Goal: Task Accomplishment & Management: Manage account settings

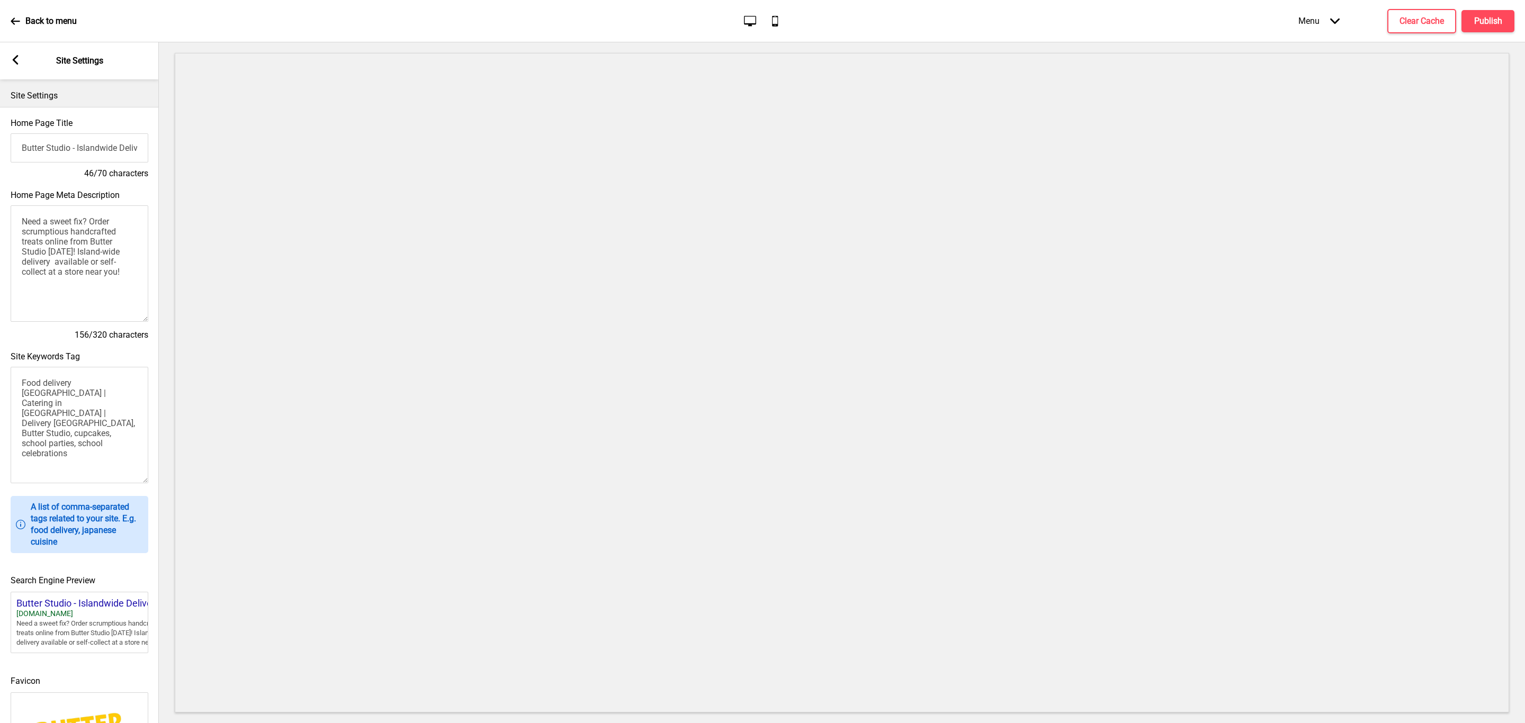
click at [17, 62] on rect at bounding box center [16, 60] width 10 height 10
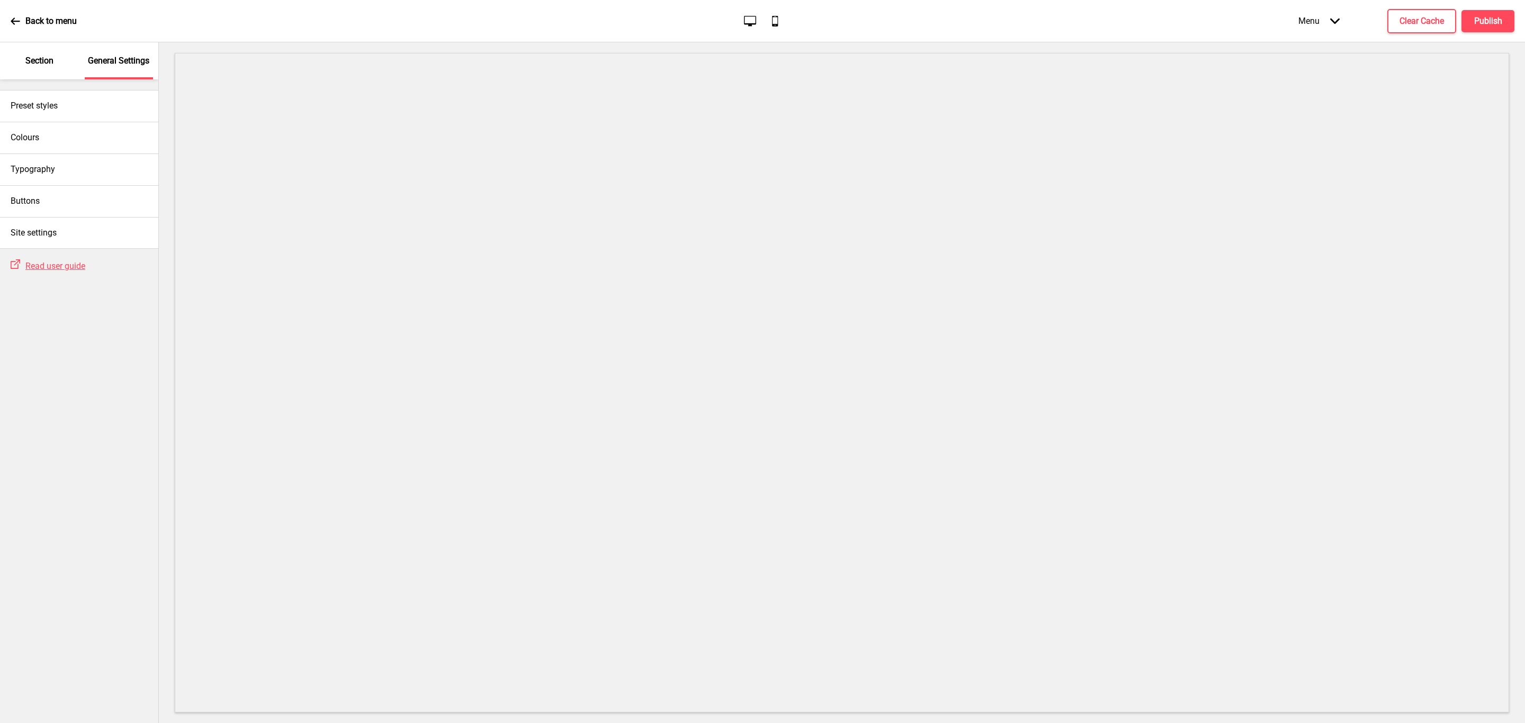
click at [22, 58] on div "Section" at bounding box center [39, 60] width 69 height 37
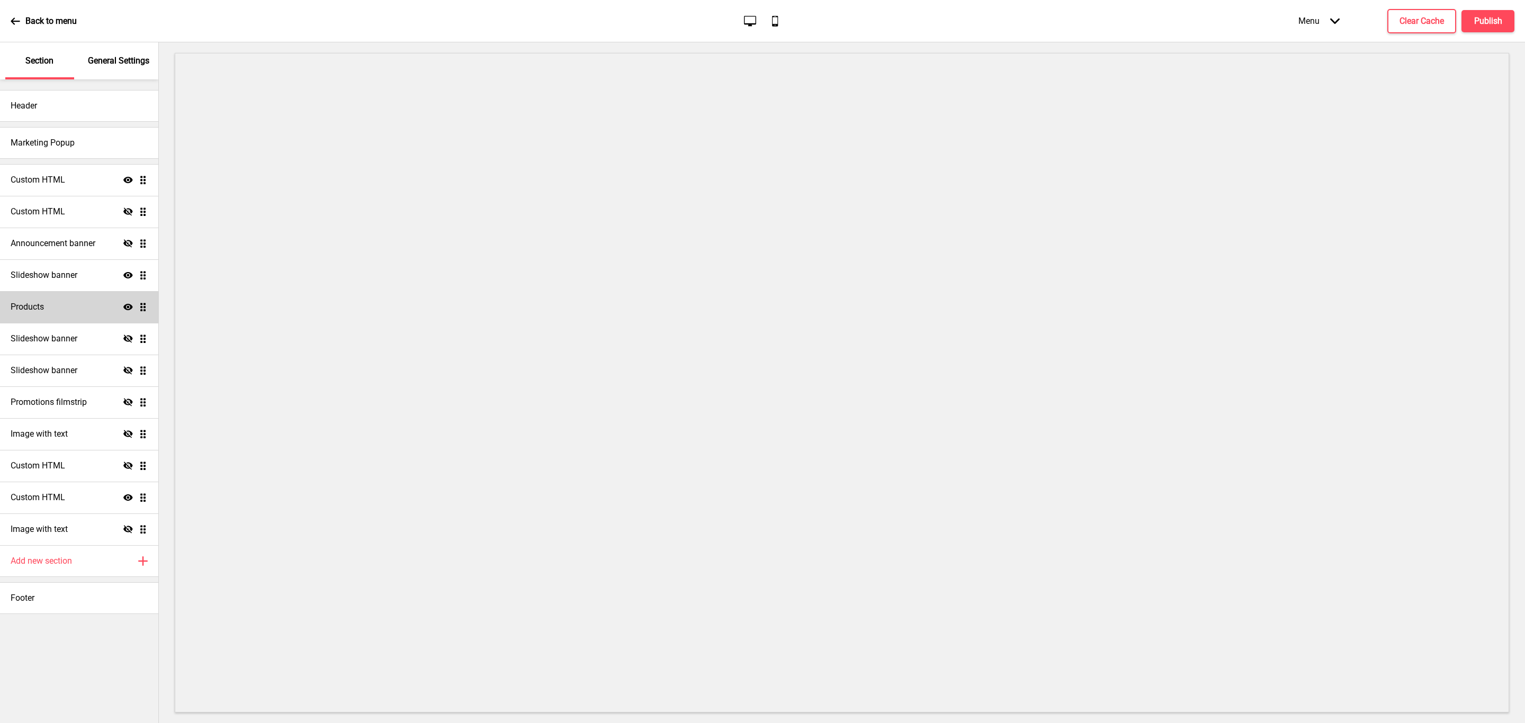
click at [64, 310] on div "Products Show Drag" at bounding box center [79, 307] width 158 height 32
select select "side"
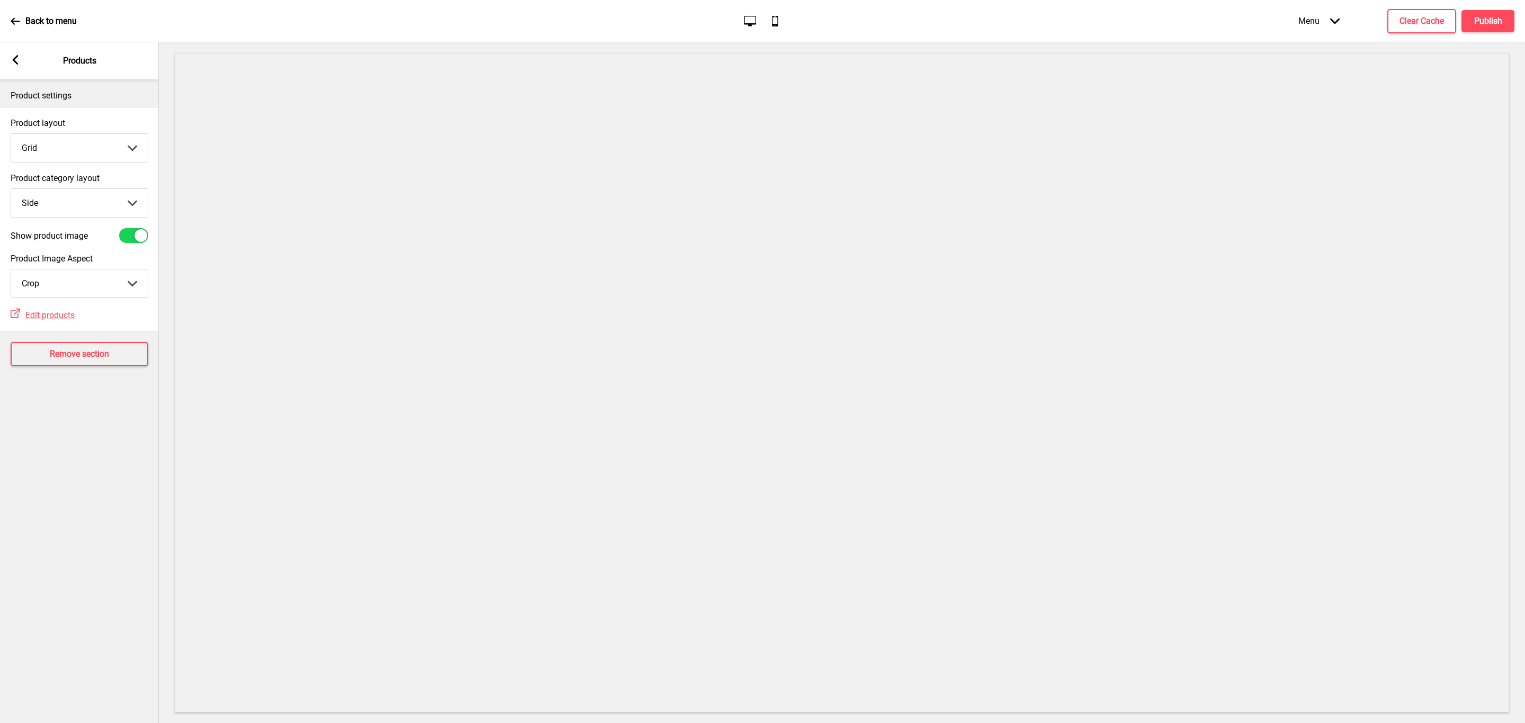
click at [11, 56] on icon "Arrow left" at bounding box center [16, 60] width 10 height 10
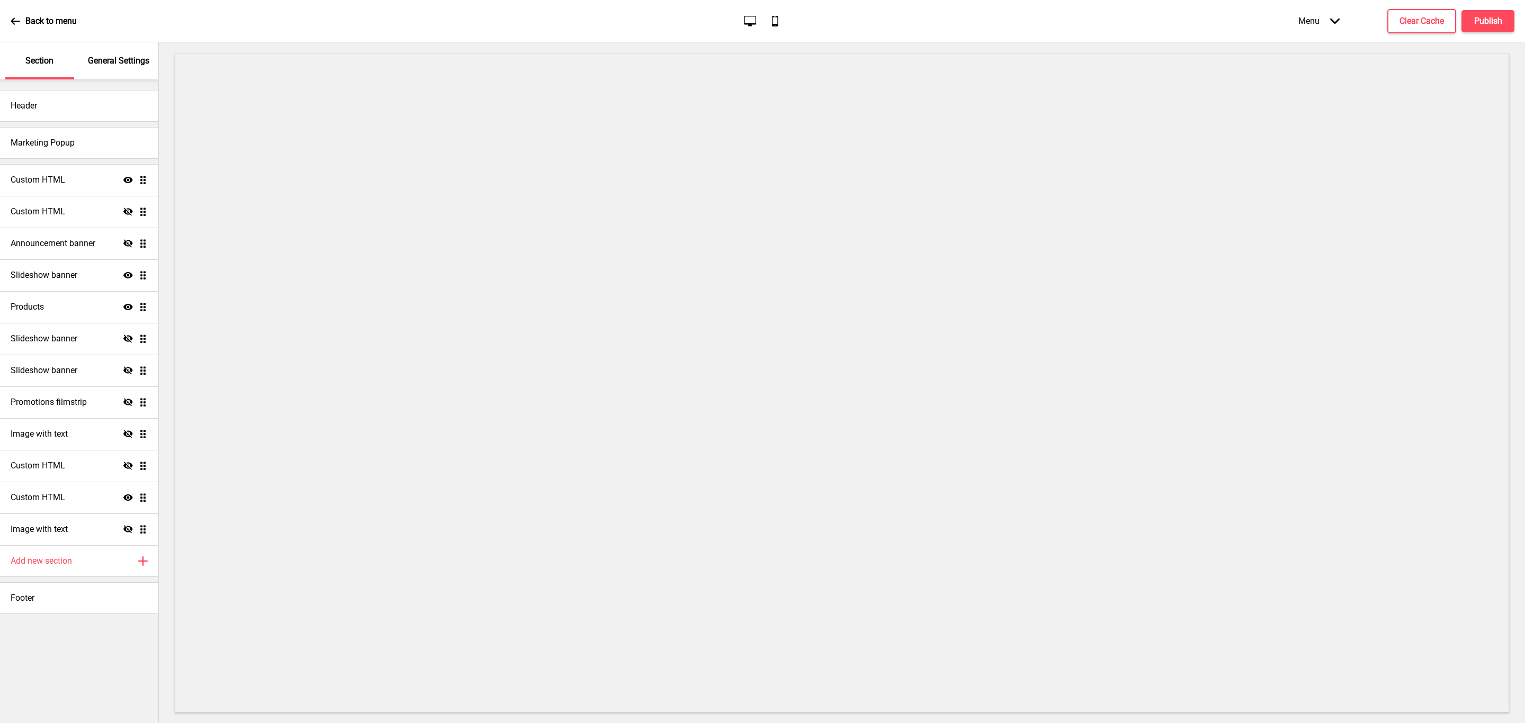
click at [104, 60] on p "General Settings" at bounding box center [118, 61] width 61 height 12
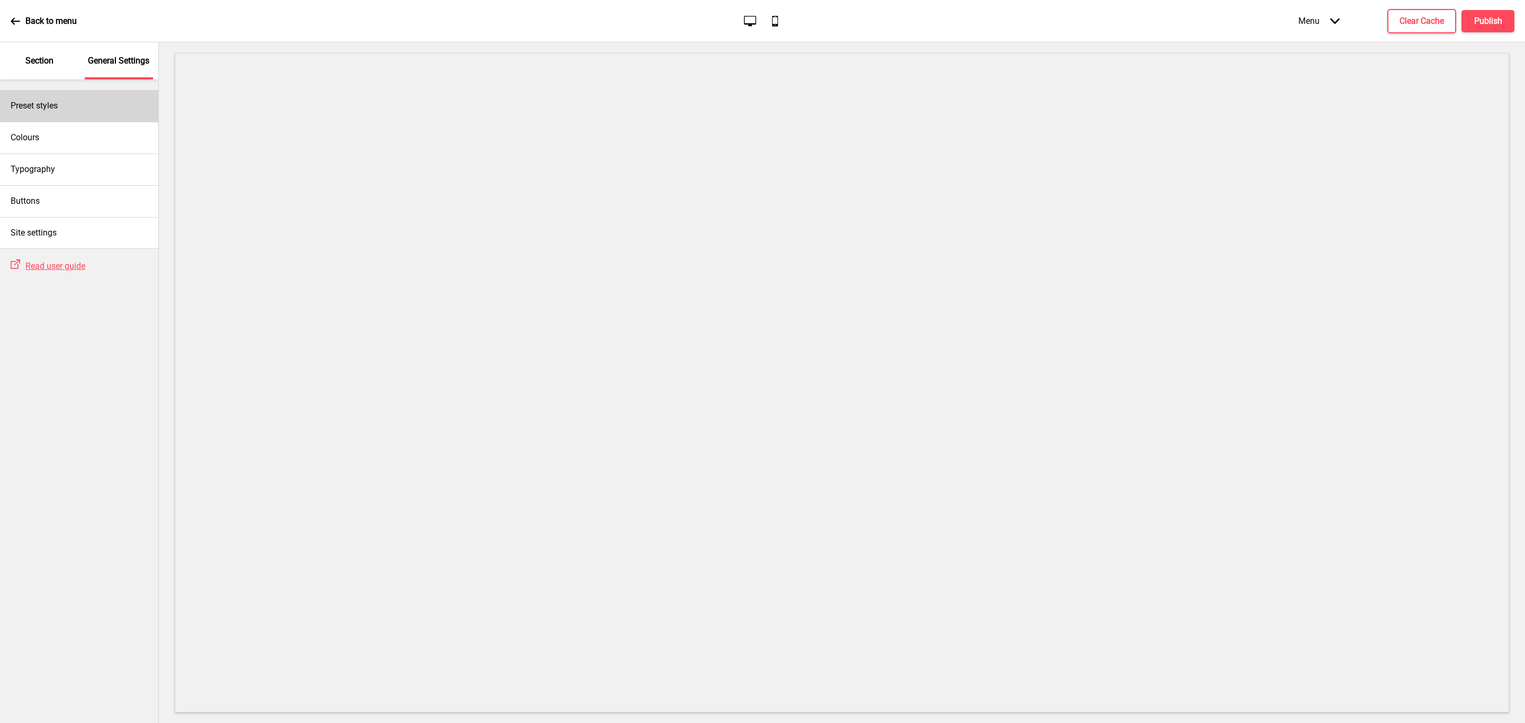
click at [84, 113] on div "Preset styles" at bounding box center [79, 106] width 158 height 32
select select "Custom"
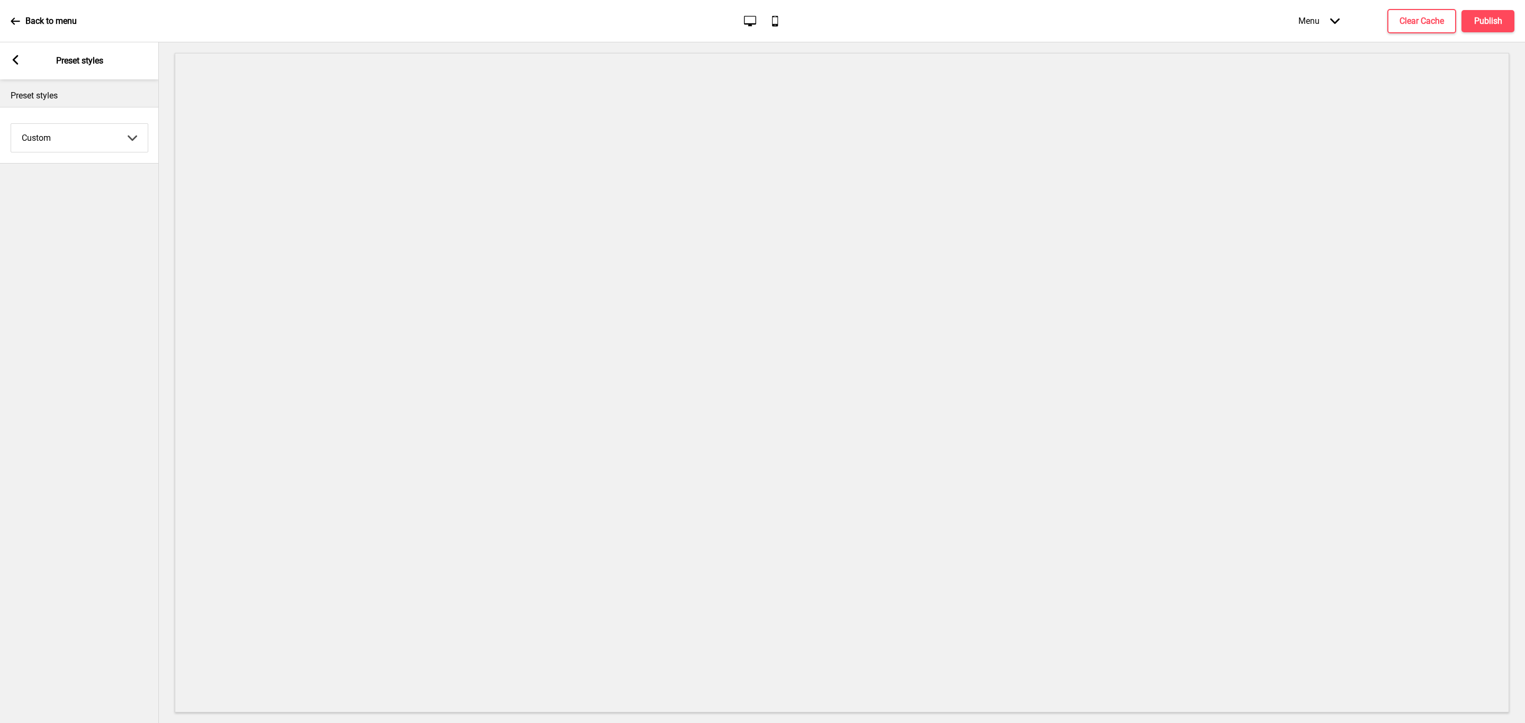
click at [15, 56] on rect at bounding box center [16, 60] width 10 height 10
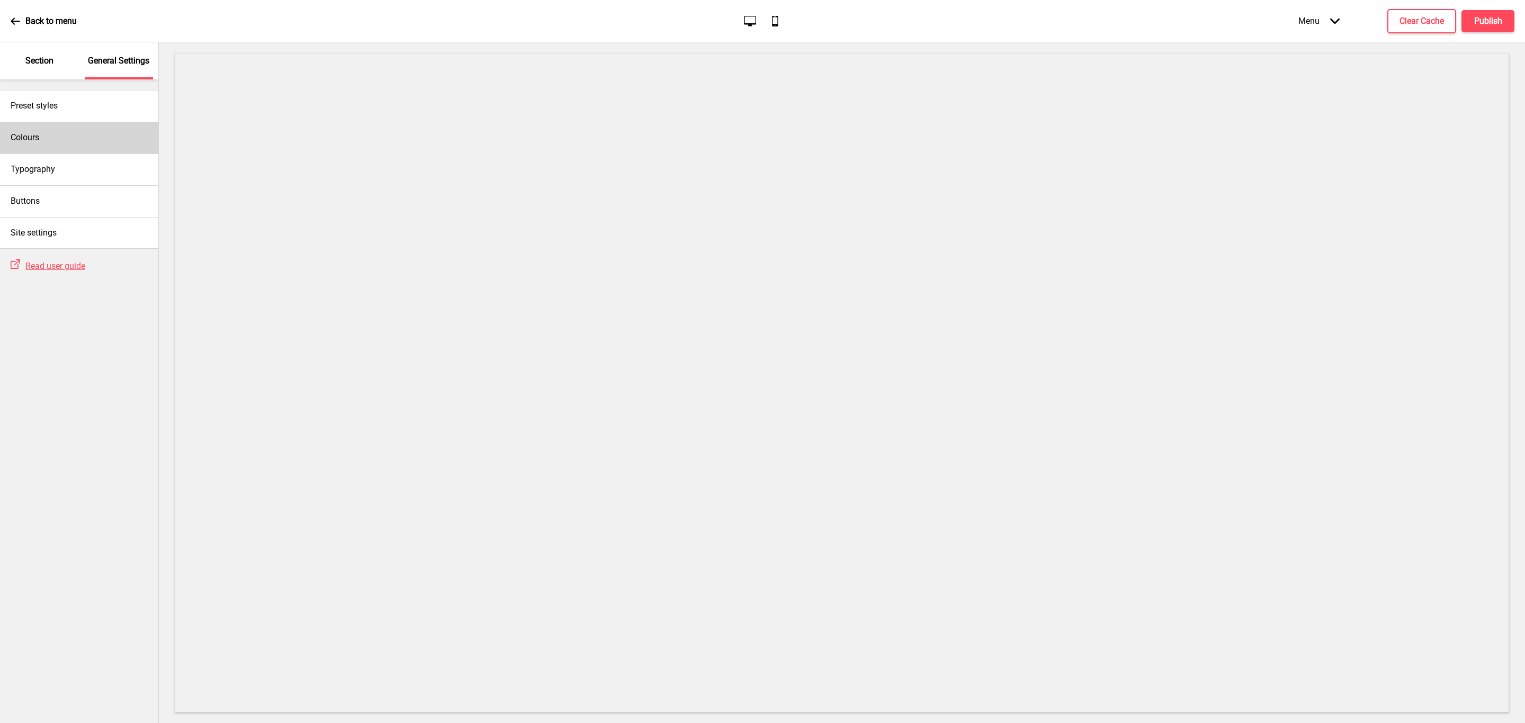
click at [46, 140] on div "Colours" at bounding box center [79, 138] width 158 height 32
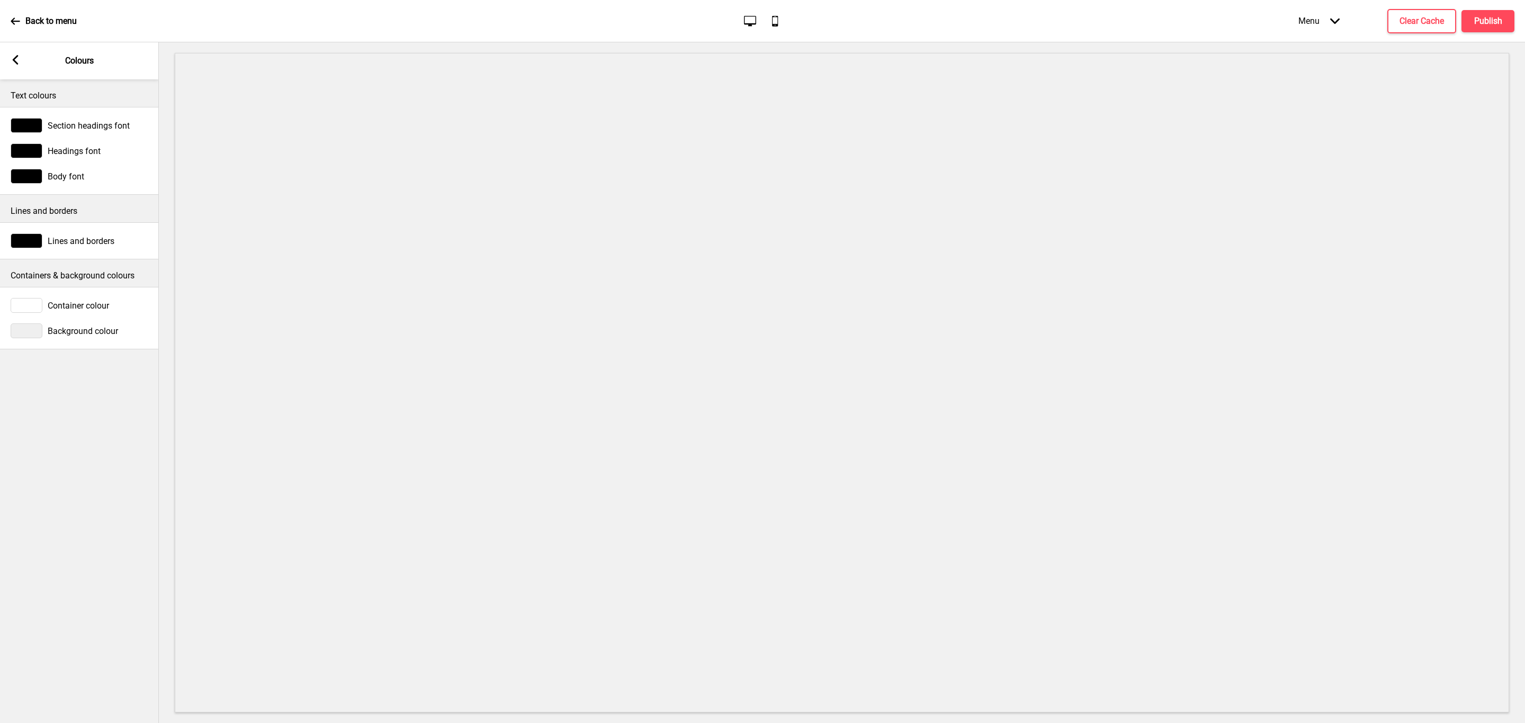
click at [15, 61] on icon at bounding box center [16, 60] width 6 height 10
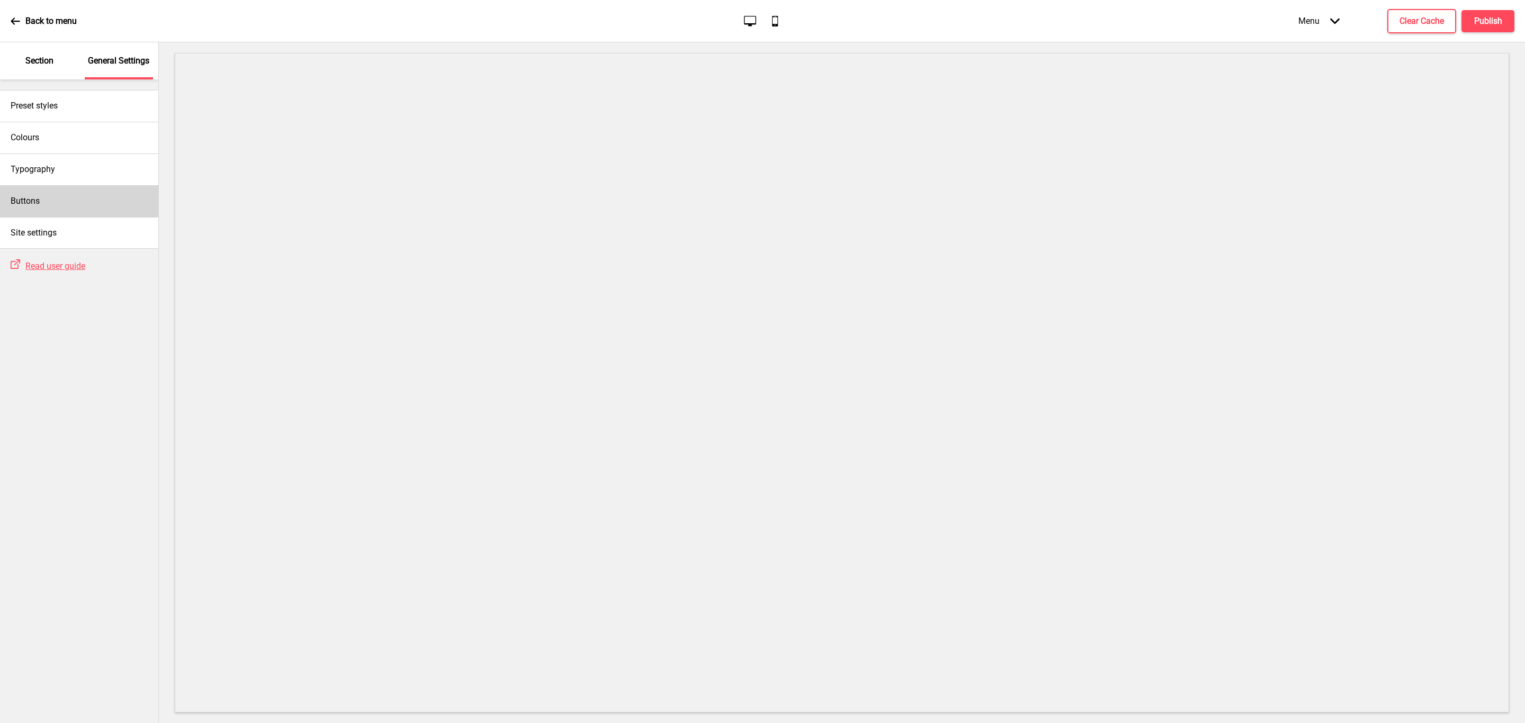
click at [65, 202] on div "Buttons" at bounding box center [79, 201] width 158 height 32
select select "pill"
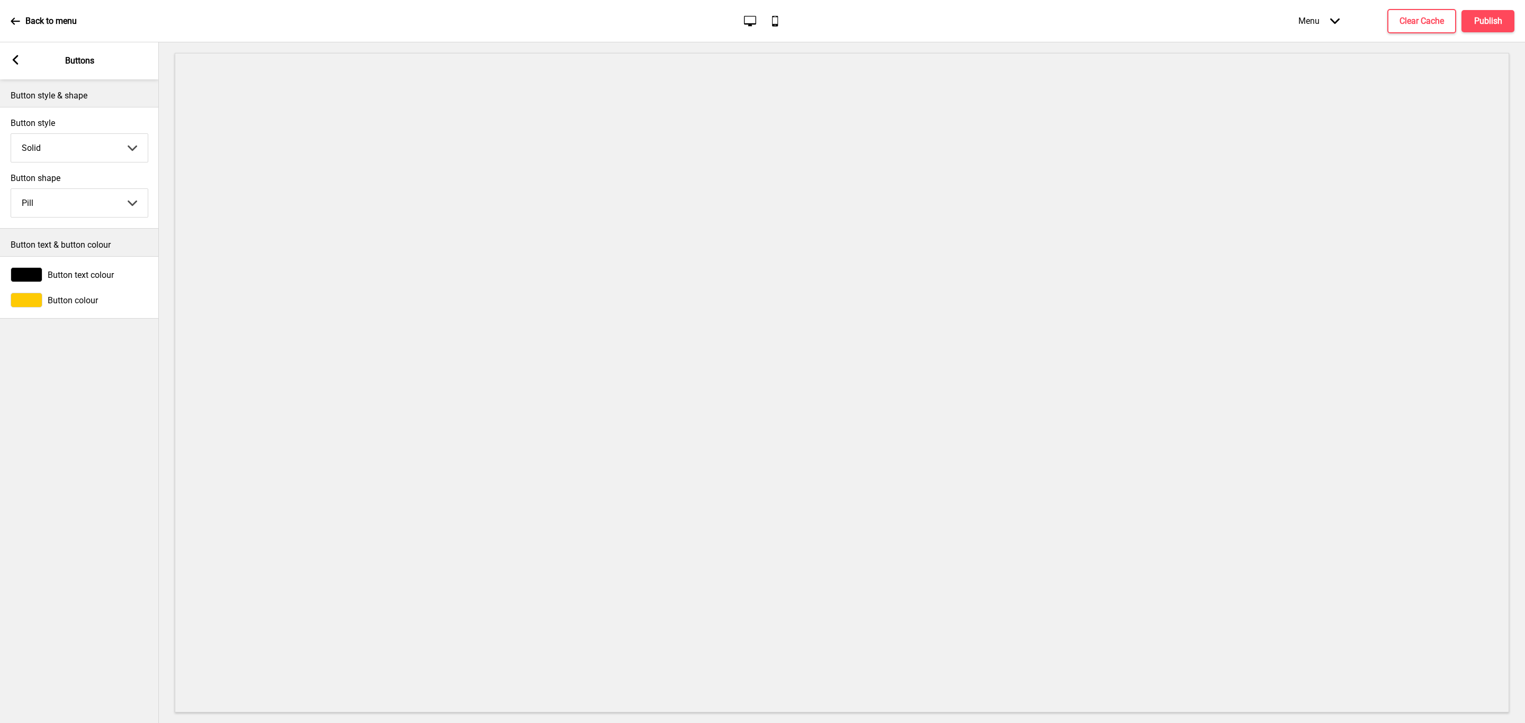
click at [103, 302] on div "Button colour" at bounding box center [80, 300] width 138 height 15
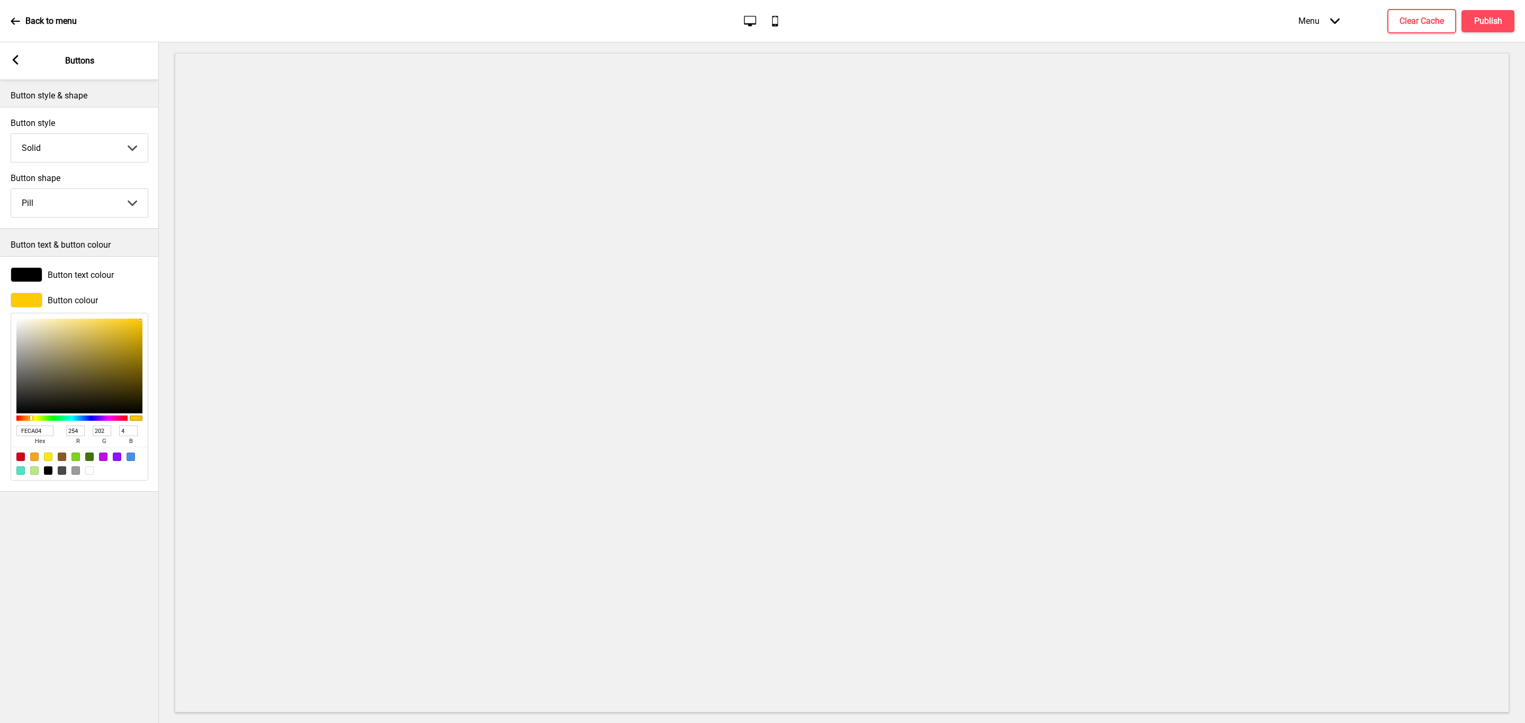
drag, startPoint x: 48, startPoint y: 434, endPoint x: -24, endPoint y: 425, distance: 72.6
click at [0, 425] on html "Back to menu Desktop Mobile Menu Arrow down Product Page Store Information Chec…" at bounding box center [762, 361] width 1525 height 723
click at [26, 32] on div "Back to menu" at bounding box center [44, 21] width 66 height 29
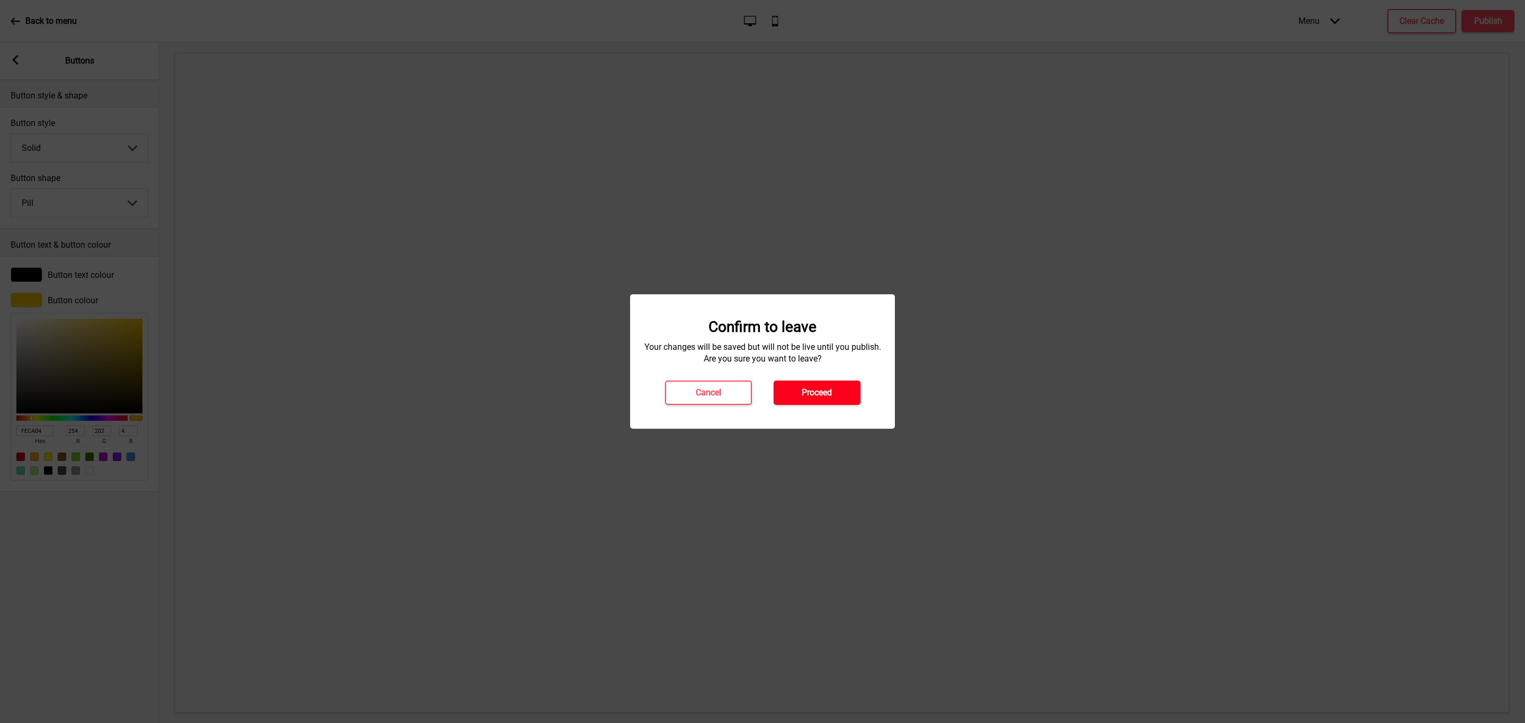
click at [808, 391] on h4 "Proceed" at bounding box center [817, 393] width 30 height 12
